Goal: Task Accomplishment & Management: Use online tool/utility

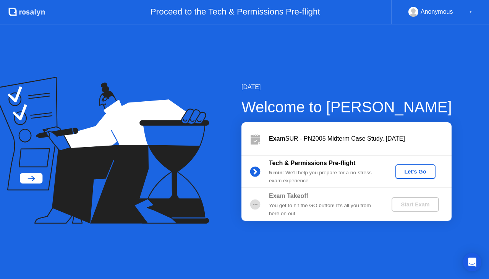
click at [410, 175] on div "Let's Go" at bounding box center [416, 172] width 34 height 6
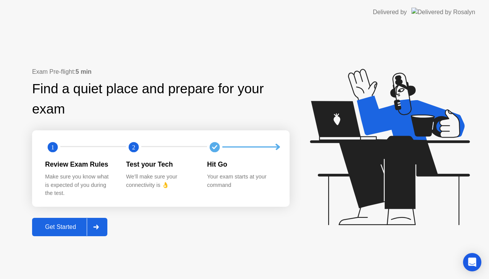
click at [69, 232] on button "Get Started" at bounding box center [69, 227] width 75 height 18
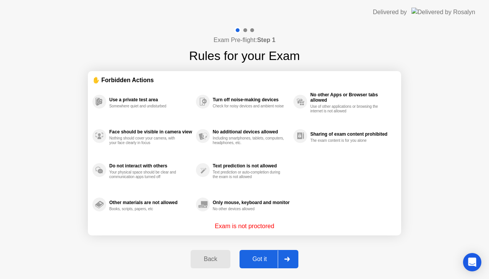
click at [255, 256] on div "Got it" at bounding box center [260, 259] width 36 height 7
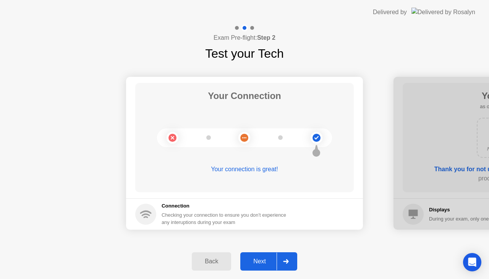
click at [287, 261] on icon at bounding box center [285, 261] width 5 height 5
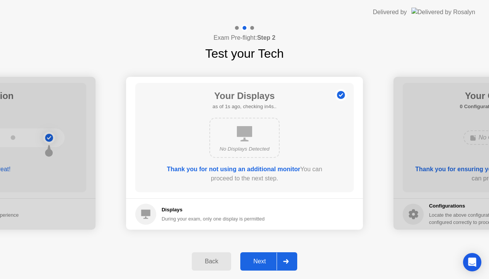
click at [287, 261] on icon at bounding box center [285, 261] width 5 height 5
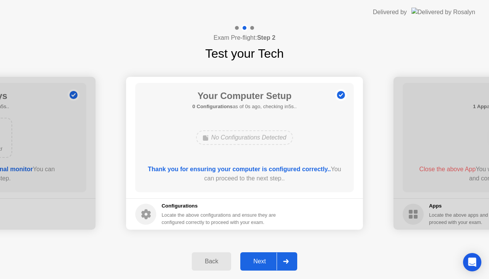
click at [287, 261] on icon at bounding box center [285, 261] width 5 height 5
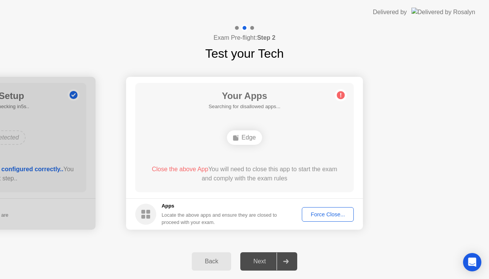
click at [287, 261] on icon at bounding box center [285, 261] width 5 height 5
click at [328, 211] on div "Force Close..." at bounding box center [328, 214] width 47 height 6
click at [340, 216] on div "Force Close..." at bounding box center [328, 214] width 47 height 6
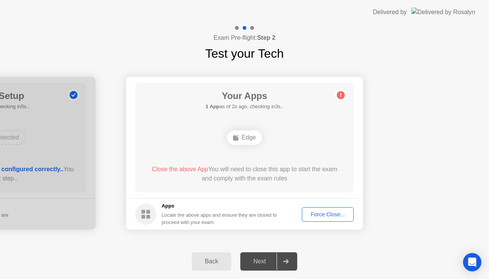
click at [329, 214] on div "Force Close..." at bounding box center [328, 214] width 47 height 6
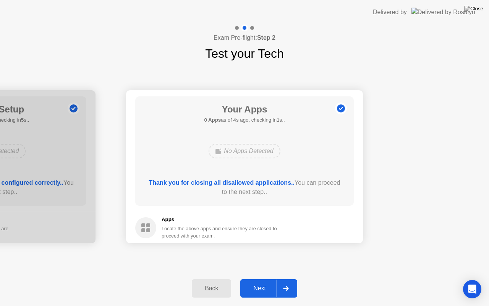
click at [265, 279] on div "Next" at bounding box center [260, 288] width 34 height 7
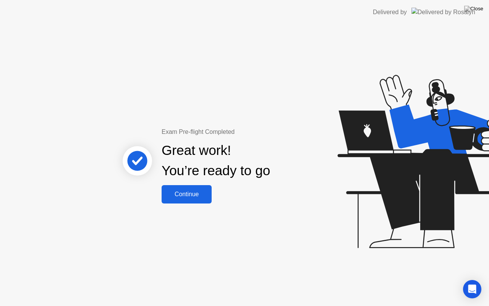
click at [185, 196] on div "Continue" at bounding box center [186, 194] width 45 height 7
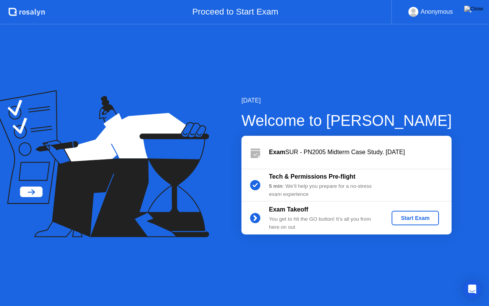
click at [408, 216] on div "Start Exam" at bounding box center [415, 218] width 41 height 6
